Goal: Transaction & Acquisition: Purchase product/service

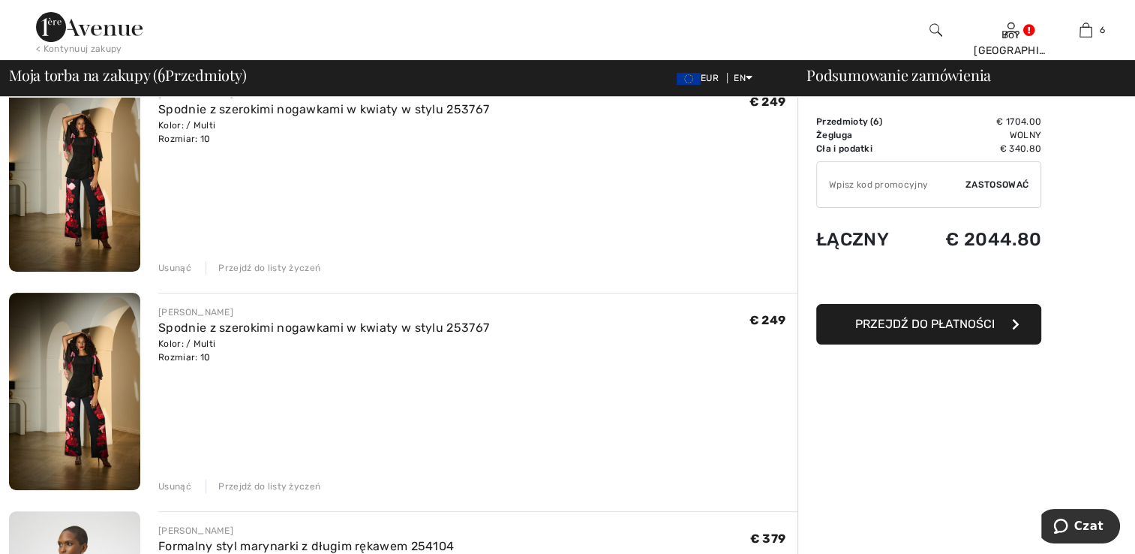
scroll to position [375, 0]
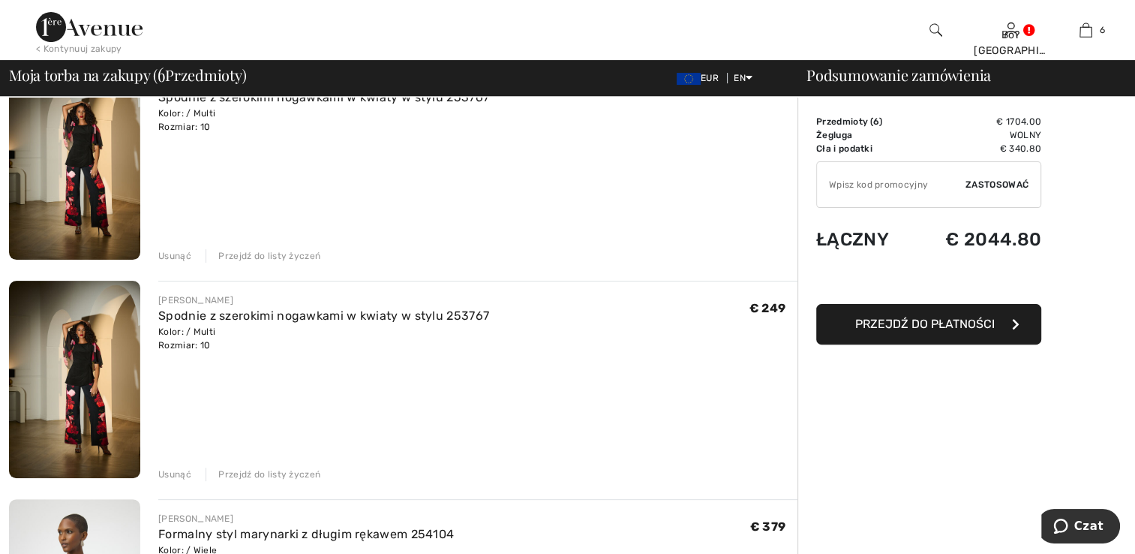
click at [171, 471] on div "Usunąć" at bounding box center [174, 474] width 33 height 14
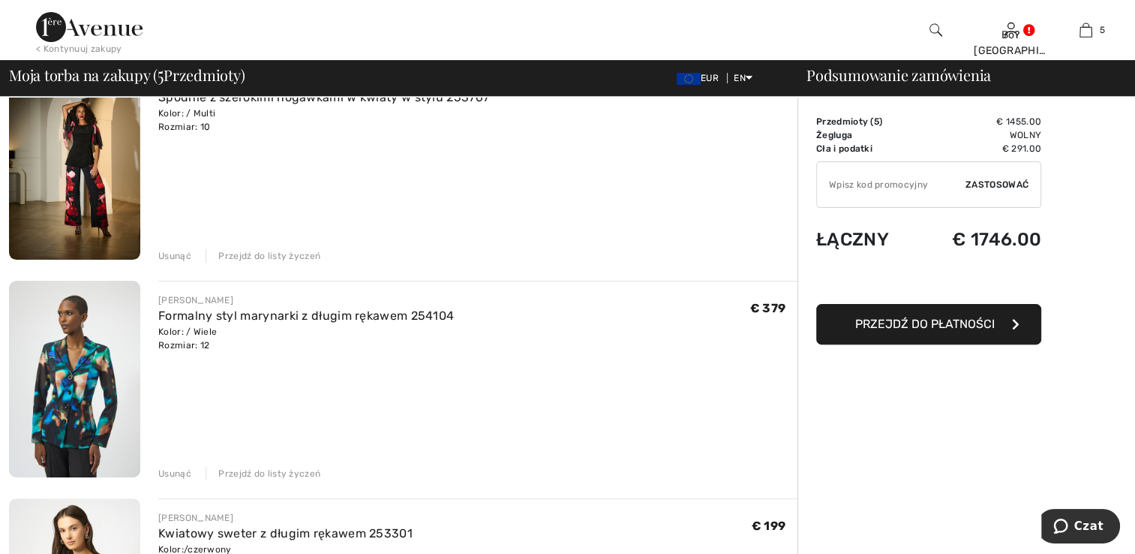
click at [168, 468] on div "Usunąć" at bounding box center [174, 474] width 33 height 14
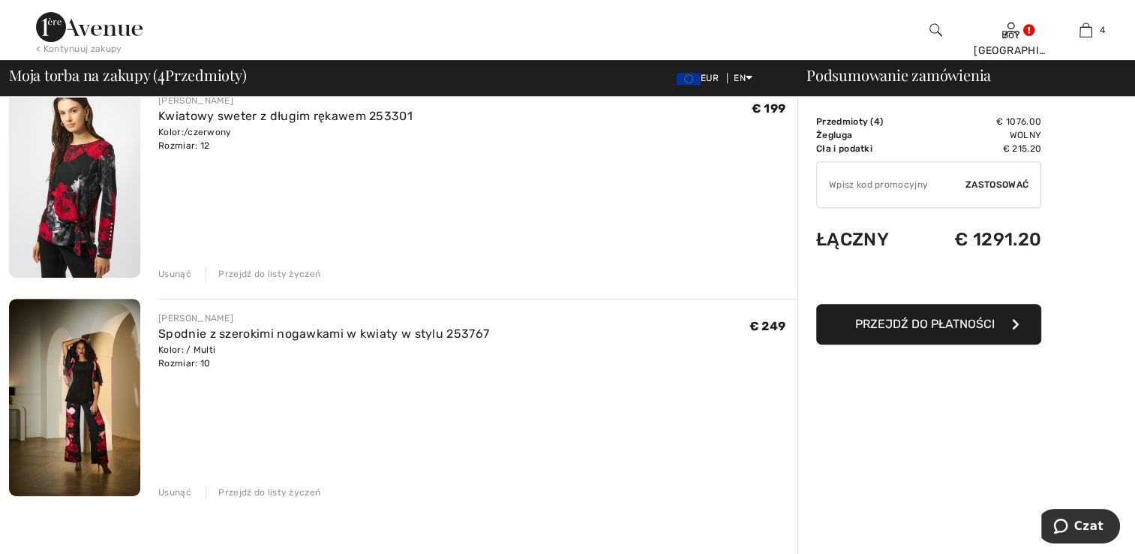
scroll to position [600, 0]
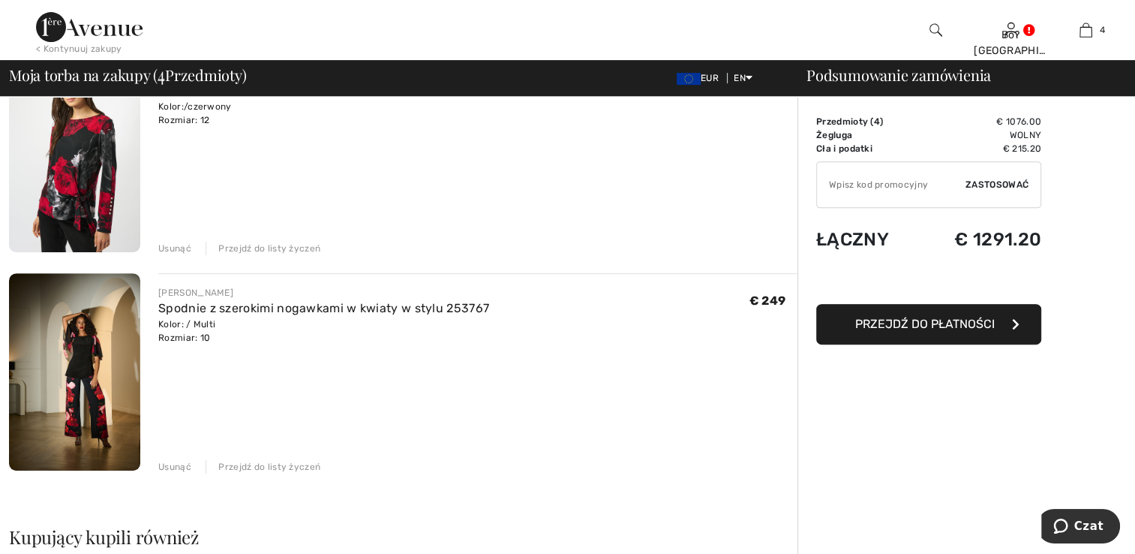
click at [174, 464] on div "Usunąć" at bounding box center [174, 467] width 33 height 14
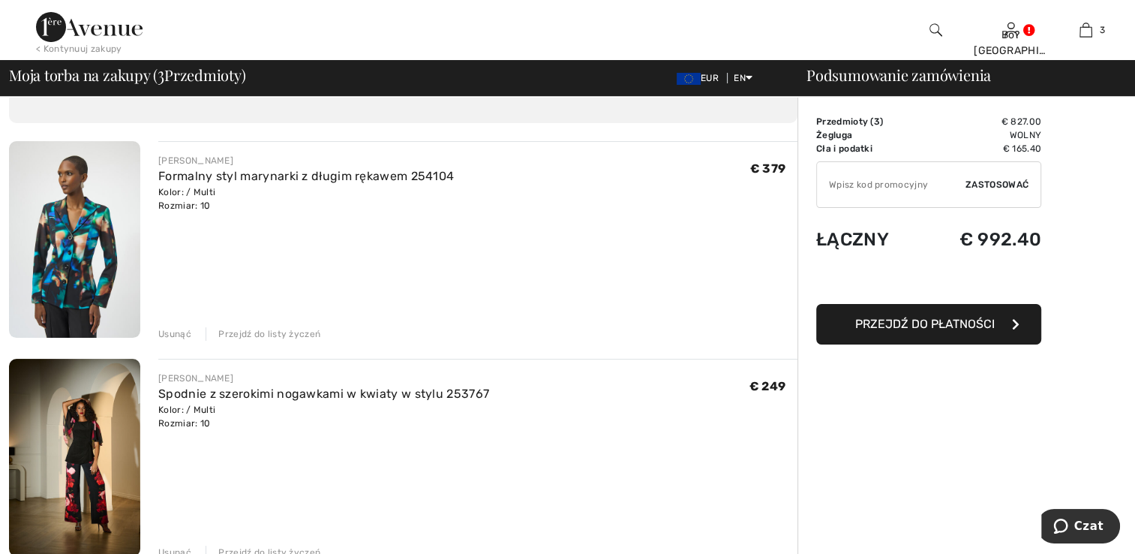
scroll to position [75, 0]
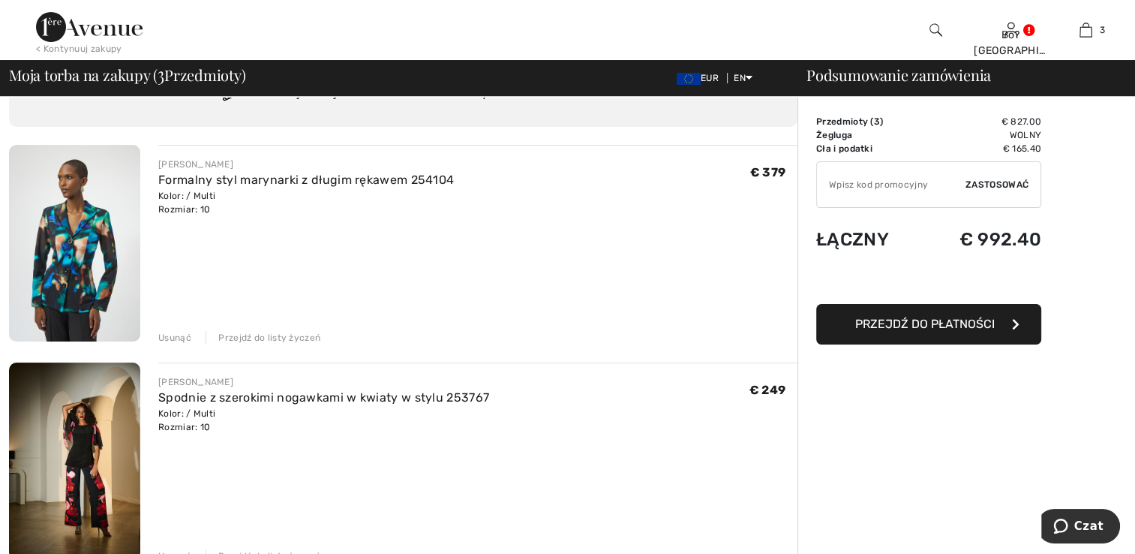
click at [177, 332] on div "Usunąć" at bounding box center [174, 338] width 33 height 14
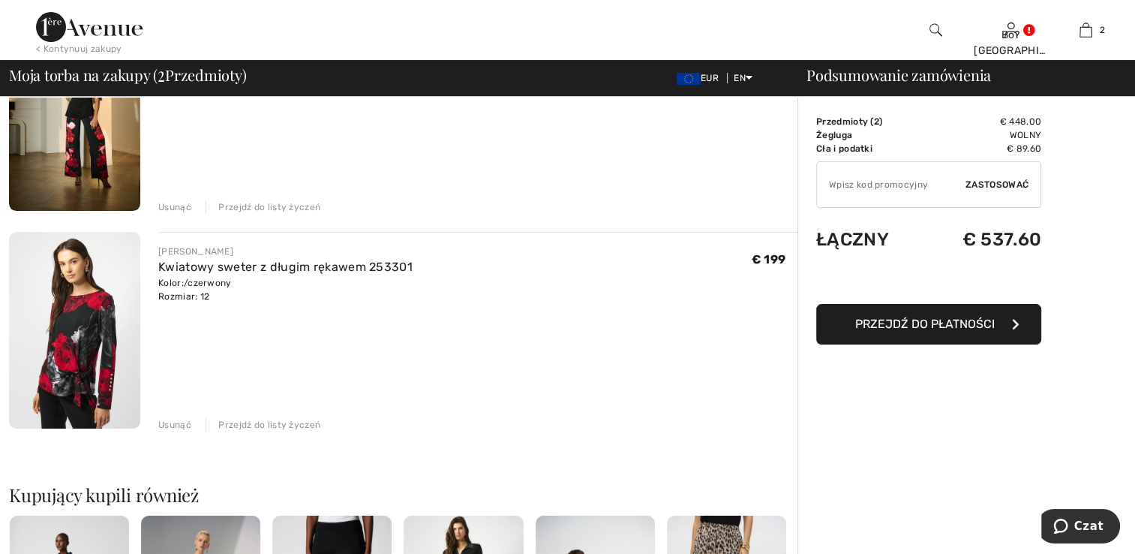
scroll to position [225, 0]
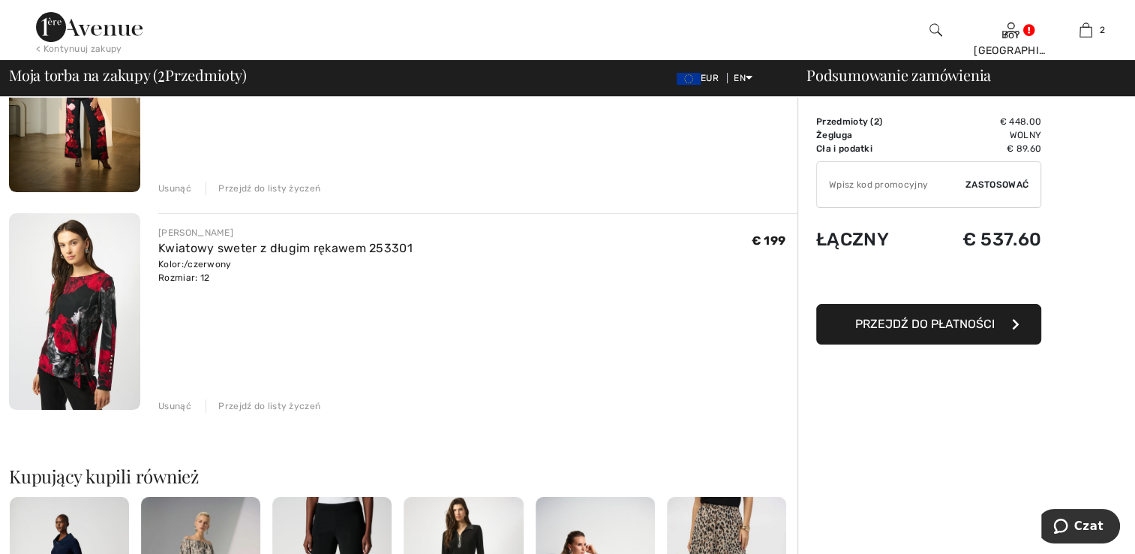
click at [66, 323] on img at bounding box center [74, 311] width 131 height 197
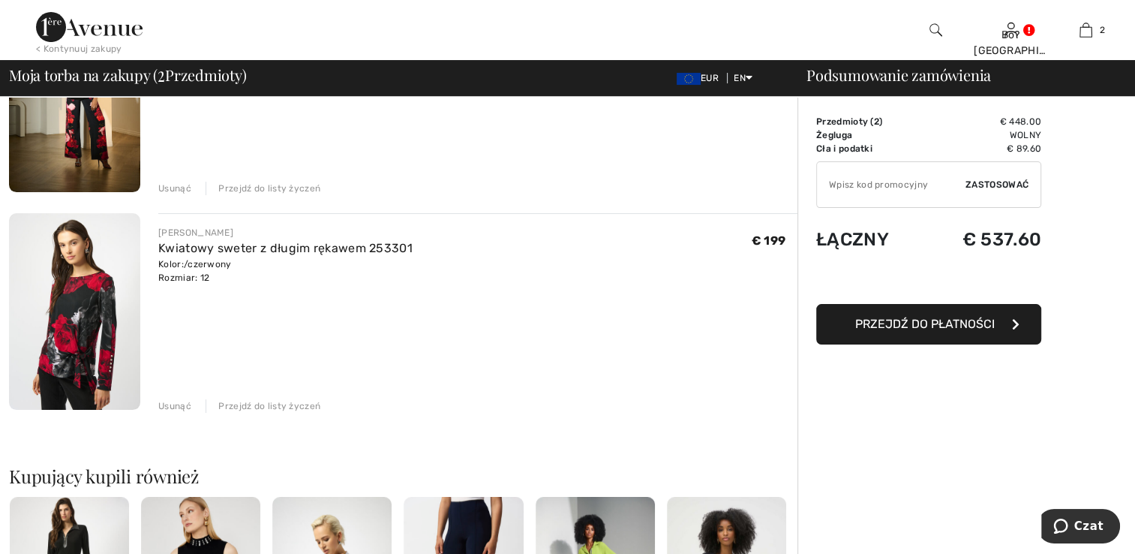
click at [180, 404] on div "Usunąć" at bounding box center [174, 406] width 33 height 14
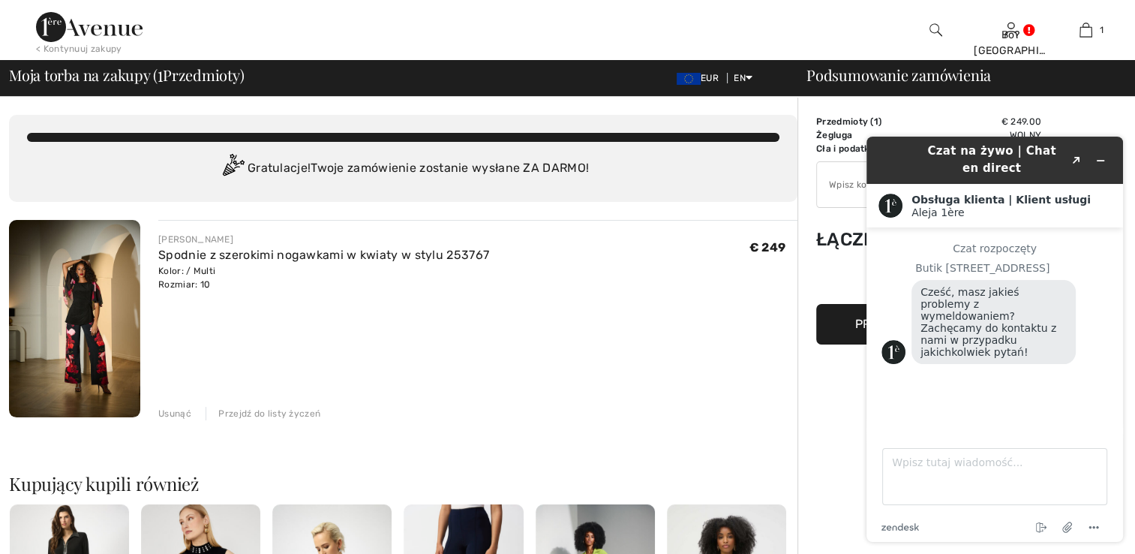
click at [375, 222] on div "JÓZEF RIBKOFF Spodnie z szerokimi nogawkami w kwiaty w stylu 253767 Kolor: / Mu…" at bounding box center [477, 320] width 639 height 200
click at [621, 362] on div "JÓZEF RIBKOFF Spodnie z szerokimi nogawkami w kwiaty w stylu 253767 Kolor: / Mu…" at bounding box center [477, 320] width 639 height 200
click at [1078, 153] on button "Created with Sketch." at bounding box center [1077, 160] width 24 height 21
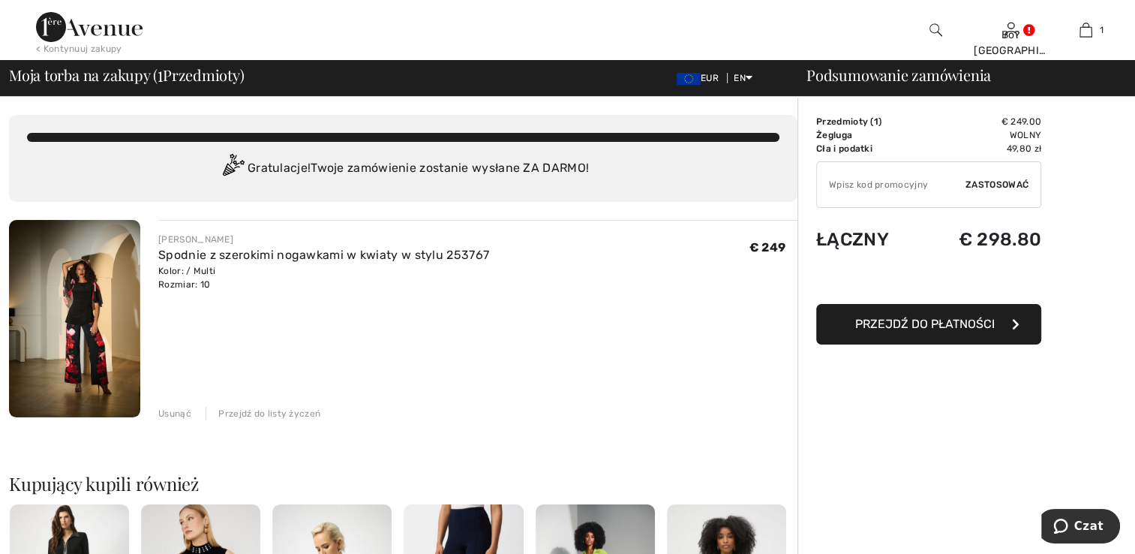
click at [926, 322] on span "Przejdź do płatności" at bounding box center [925, 324] width 140 height 14
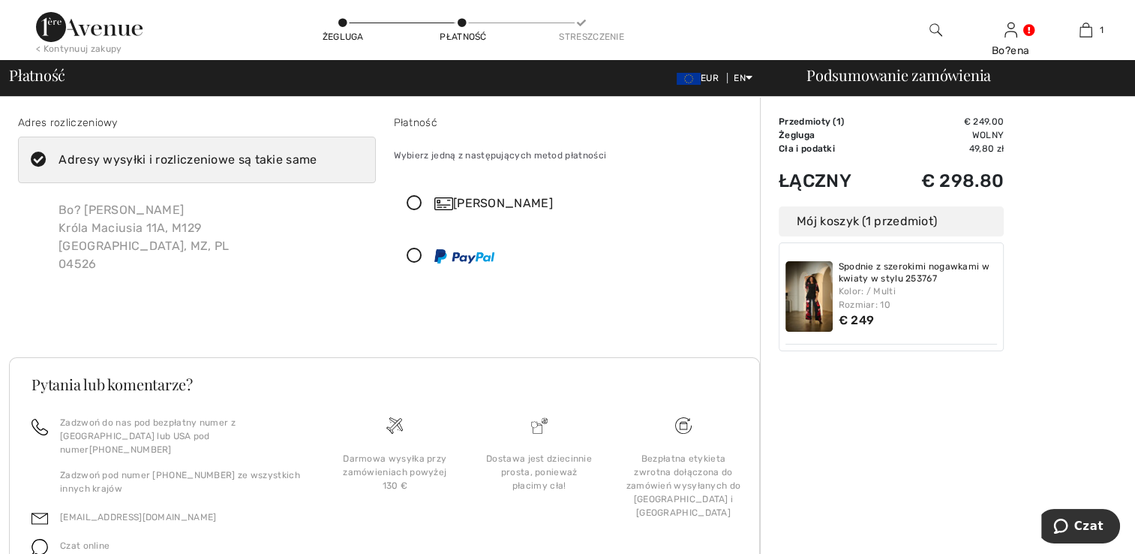
click at [414, 257] on icon at bounding box center [415, 256] width 40 height 16
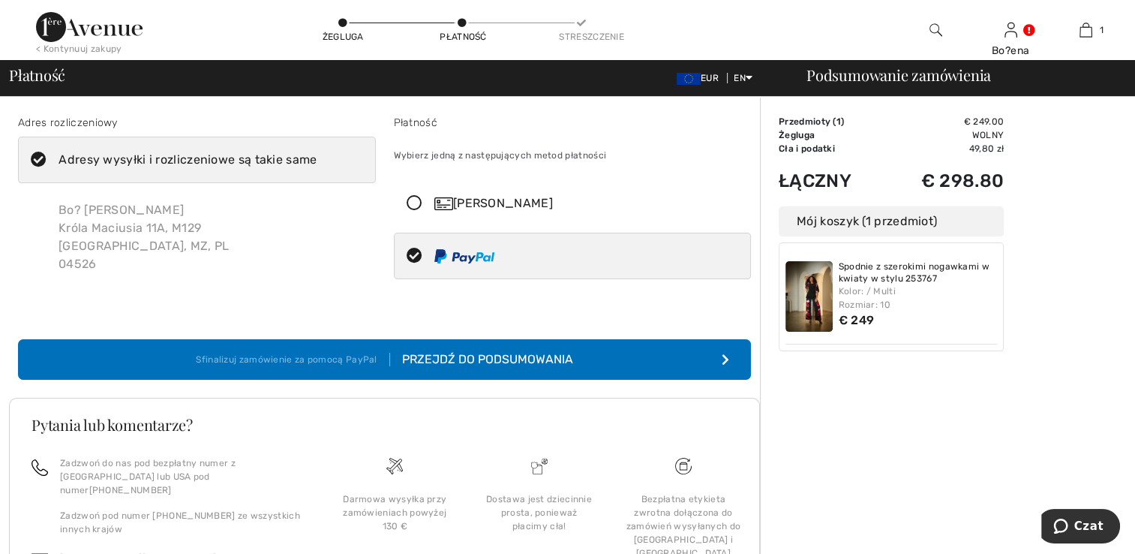
click at [444, 359] on div "Przejdź do podsumowania" at bounding box center [481, 359] width 183 height 18
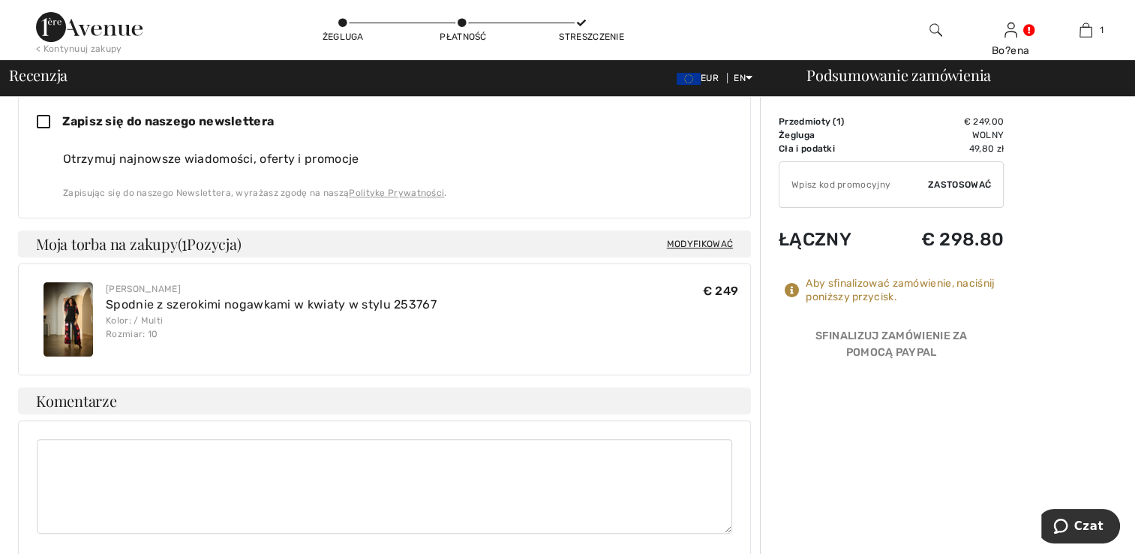
scroll to position [401, 0]
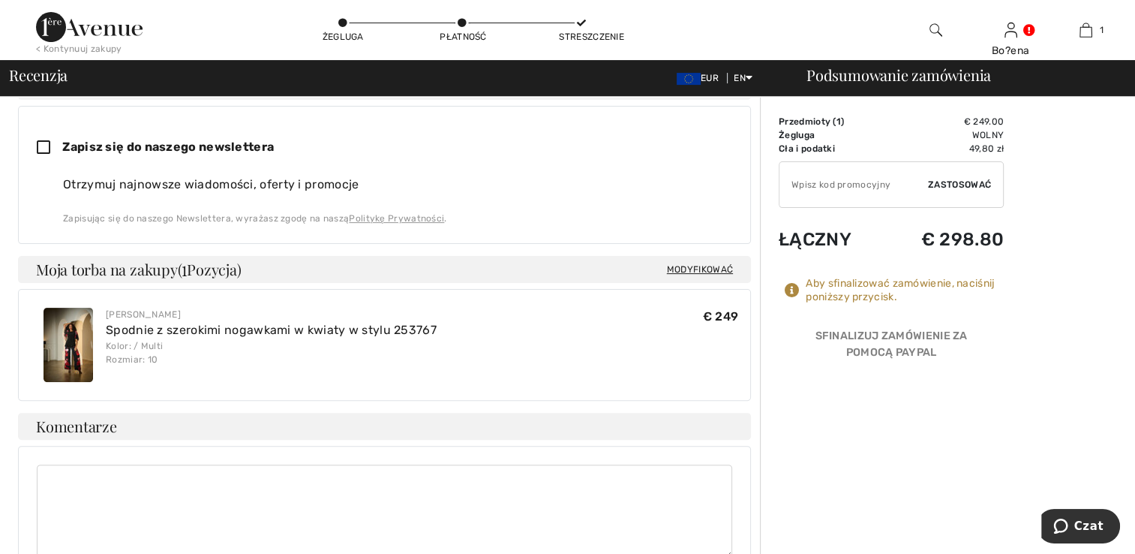
click at [71, 350] on img at bounding box center [69, 345] width 50 height 74
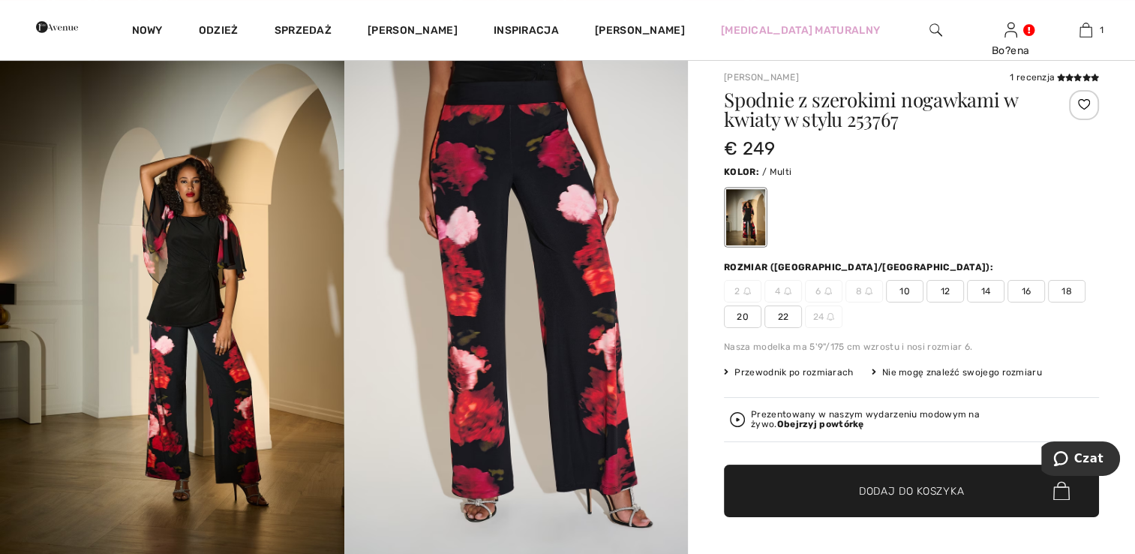
scroll to position [75, 0]
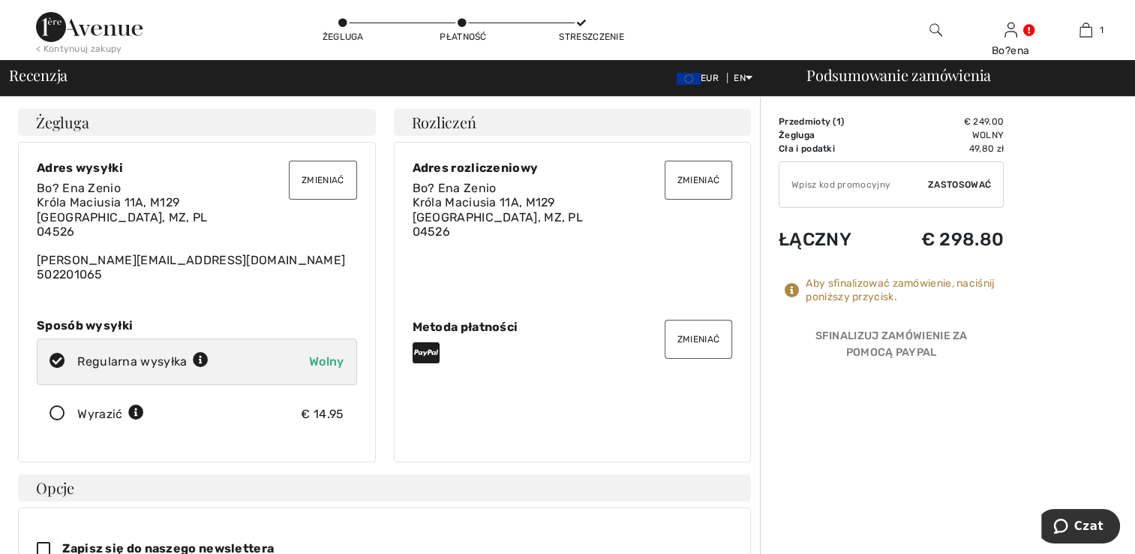
scroll to position [375, 0]
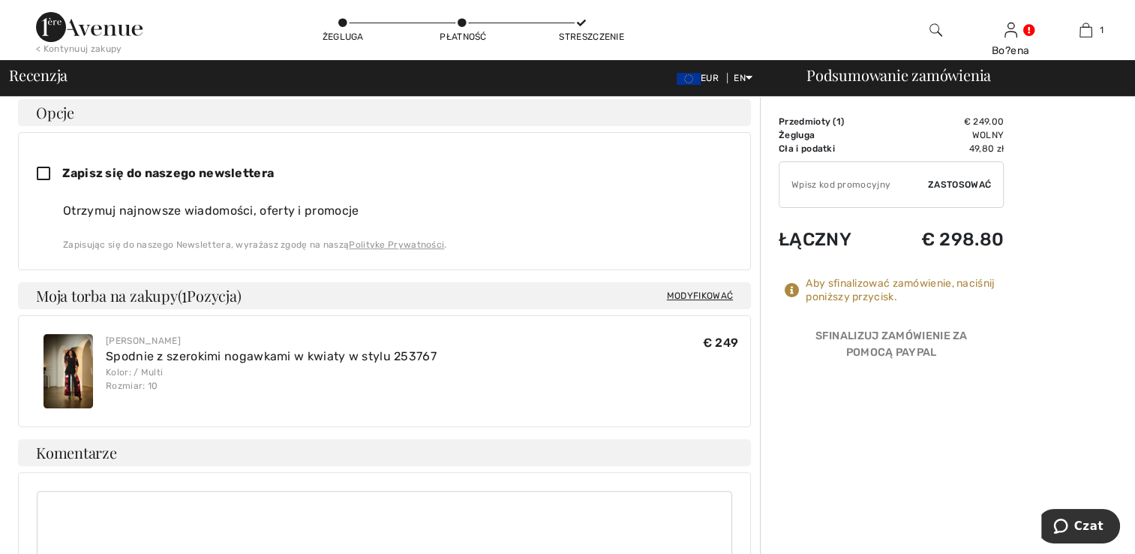
click at [67, 370] on img at bounding box center [69, 371] width 50 height 74
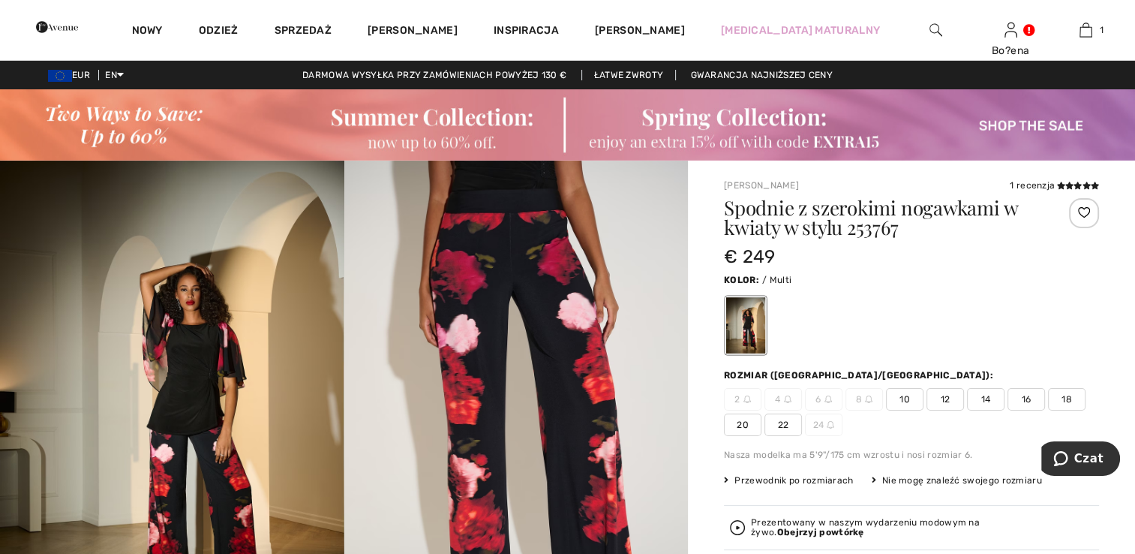
click at [777, 479] on font "Przewodnik po rozmiarach" at bounding box center [793, 480] width 119 height 11
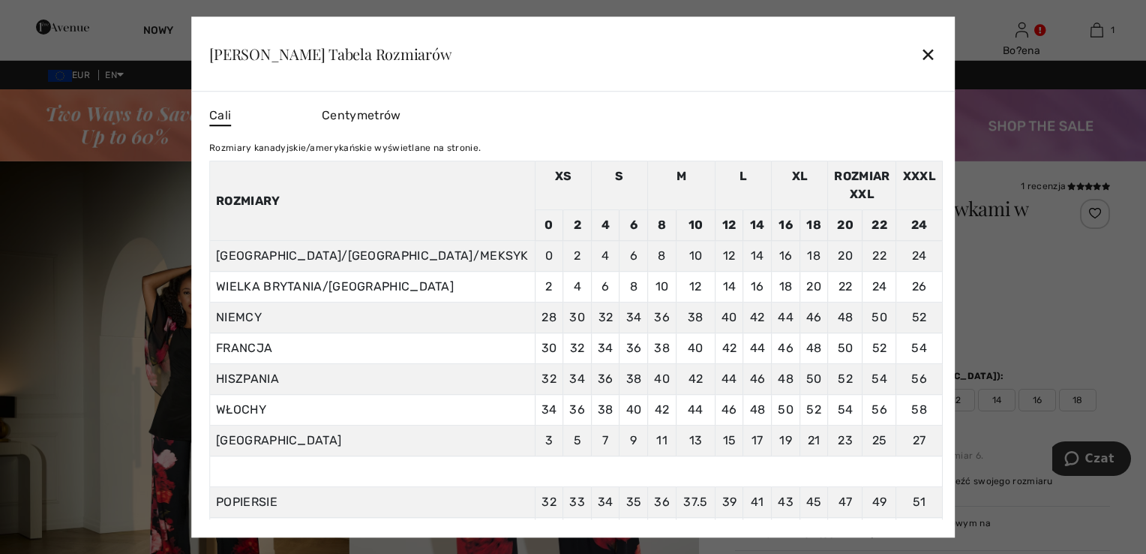
click at [920, 55] on div "✕" at bounding box center [928, 54] width 16 height 32
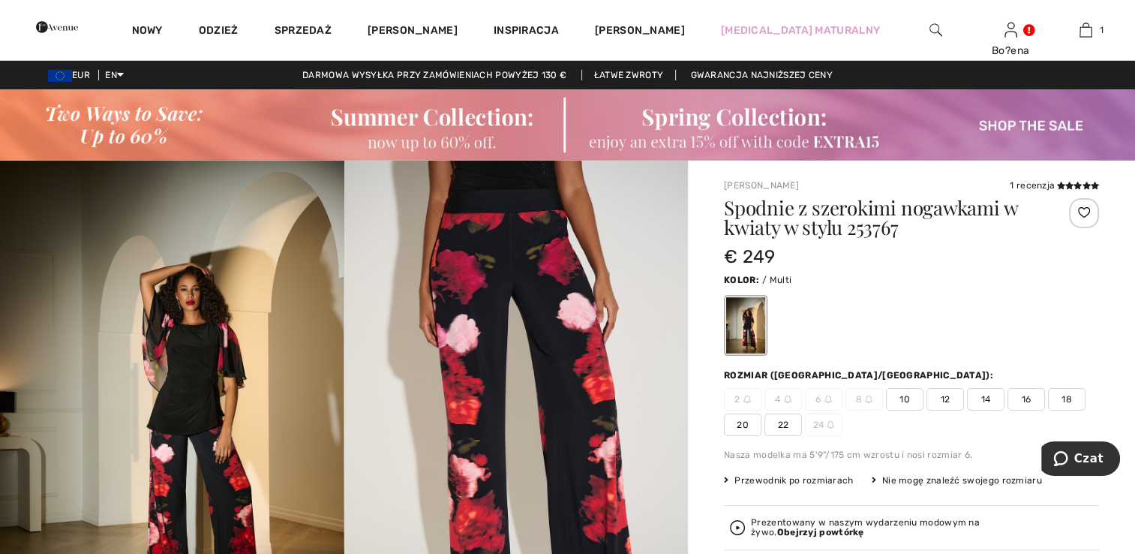
scroll to position [75, 0]
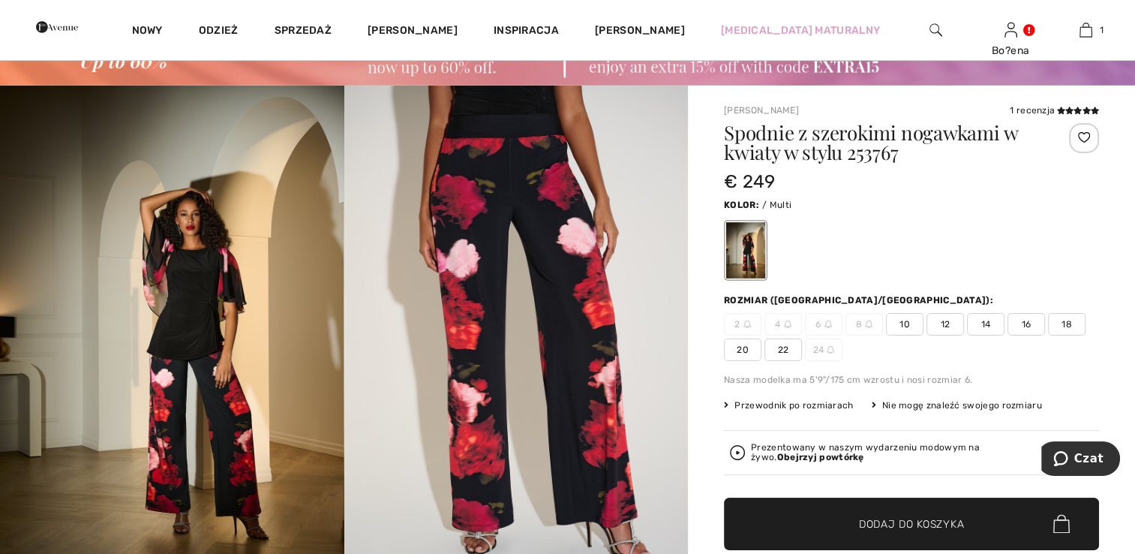
click at [951, 320] on span "12" at bounding box center [945, 324] width 38 height 23
click at [864, 523] on span "Dodaj do koszyka" at bounding box center [911, 523] width 105 height 16
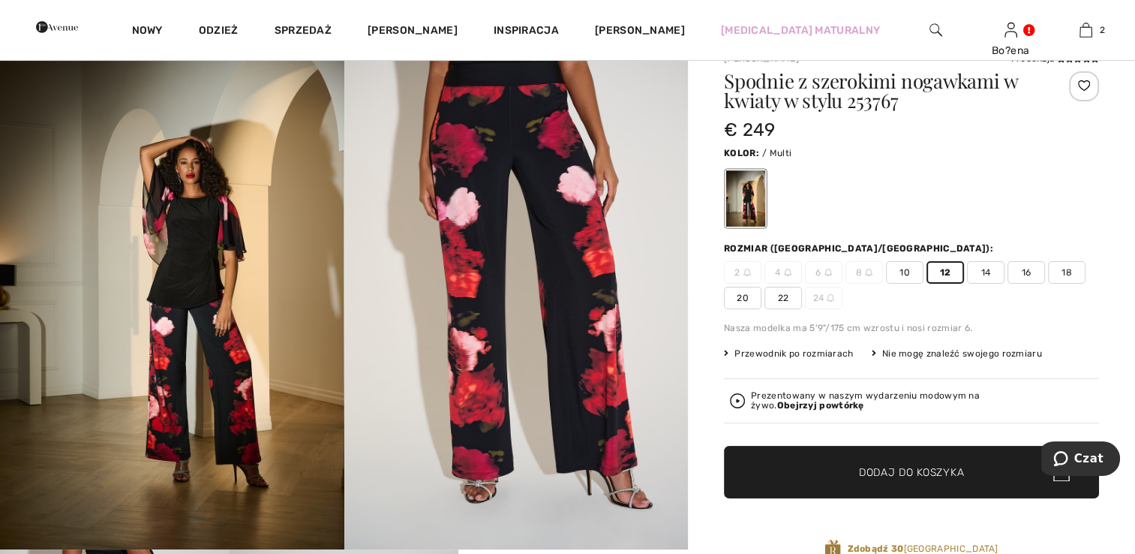
scroll to position [150, 0]
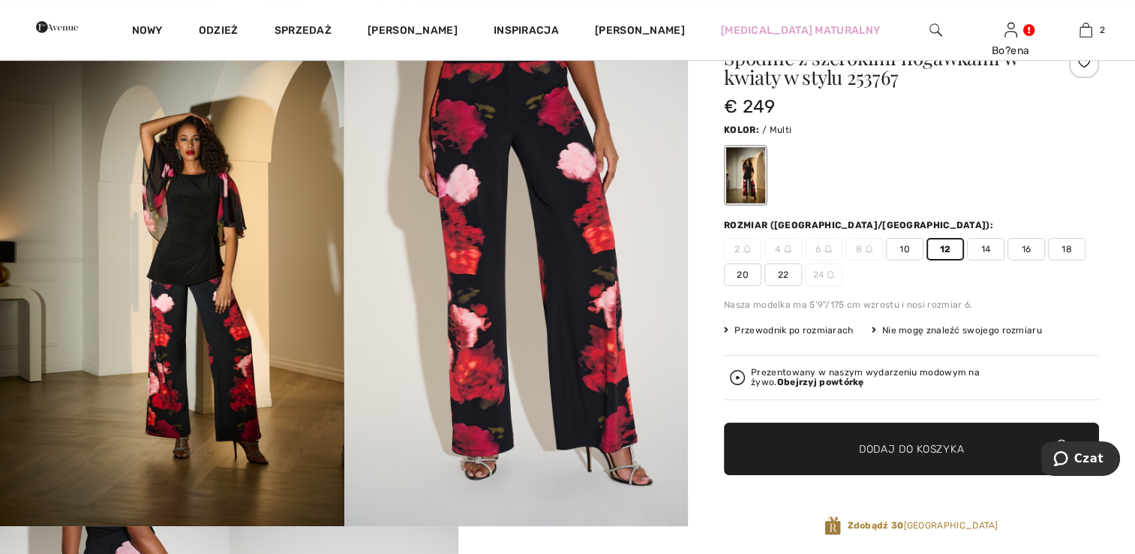
click at [864, 377] on strong "Obejrzyj powtórkę" at bounding box center [820, 382] width 87 height 11
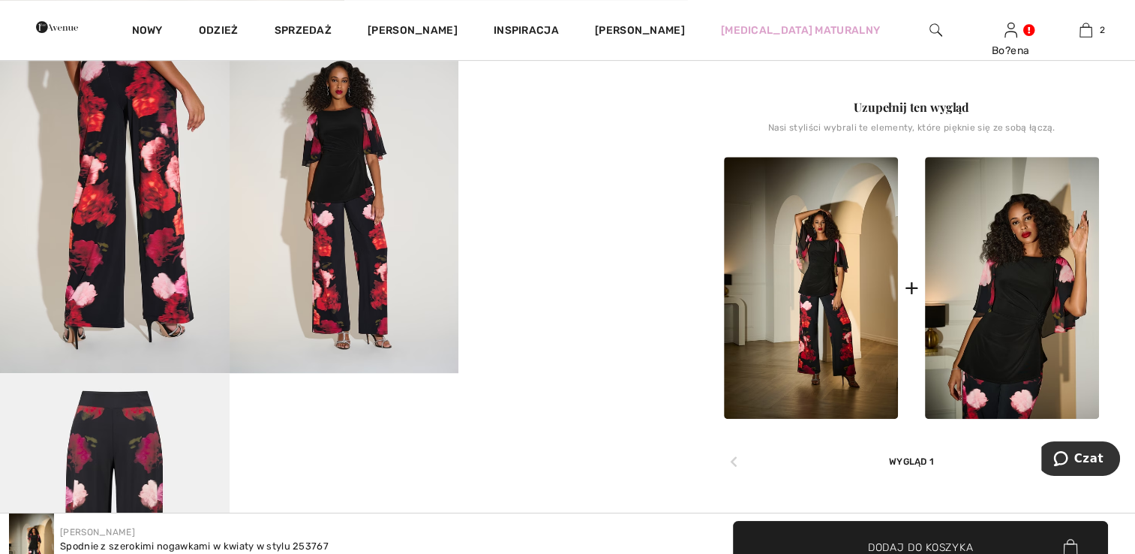
scroll to position [675, 0]
